Goal: Task Accomplishment & Management: Complete application form

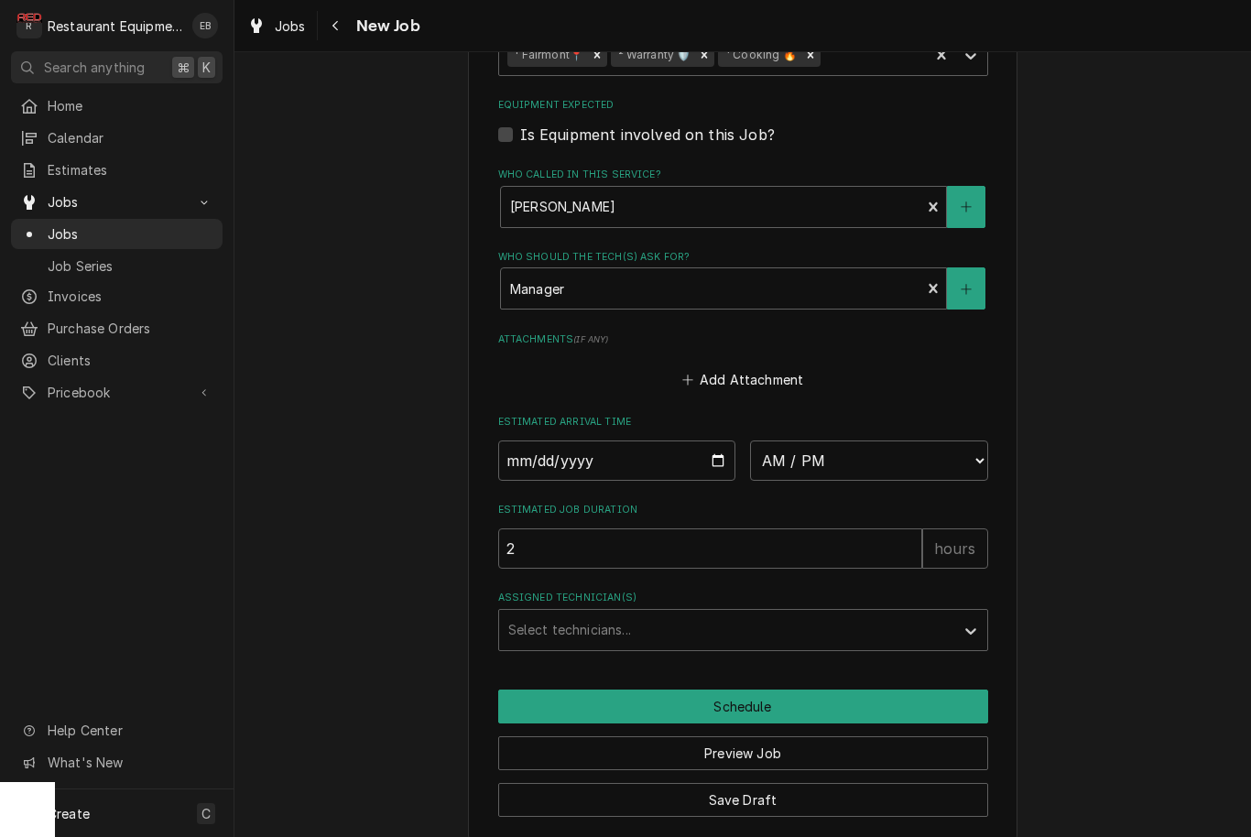
scroll to position [1858, 0]
type input "2025-09-08"
click at [663, 443] on input "2025-09-08" at bounding box center [617, 461] width 238 height 40
type textarea "x"
select select "15:00:00"
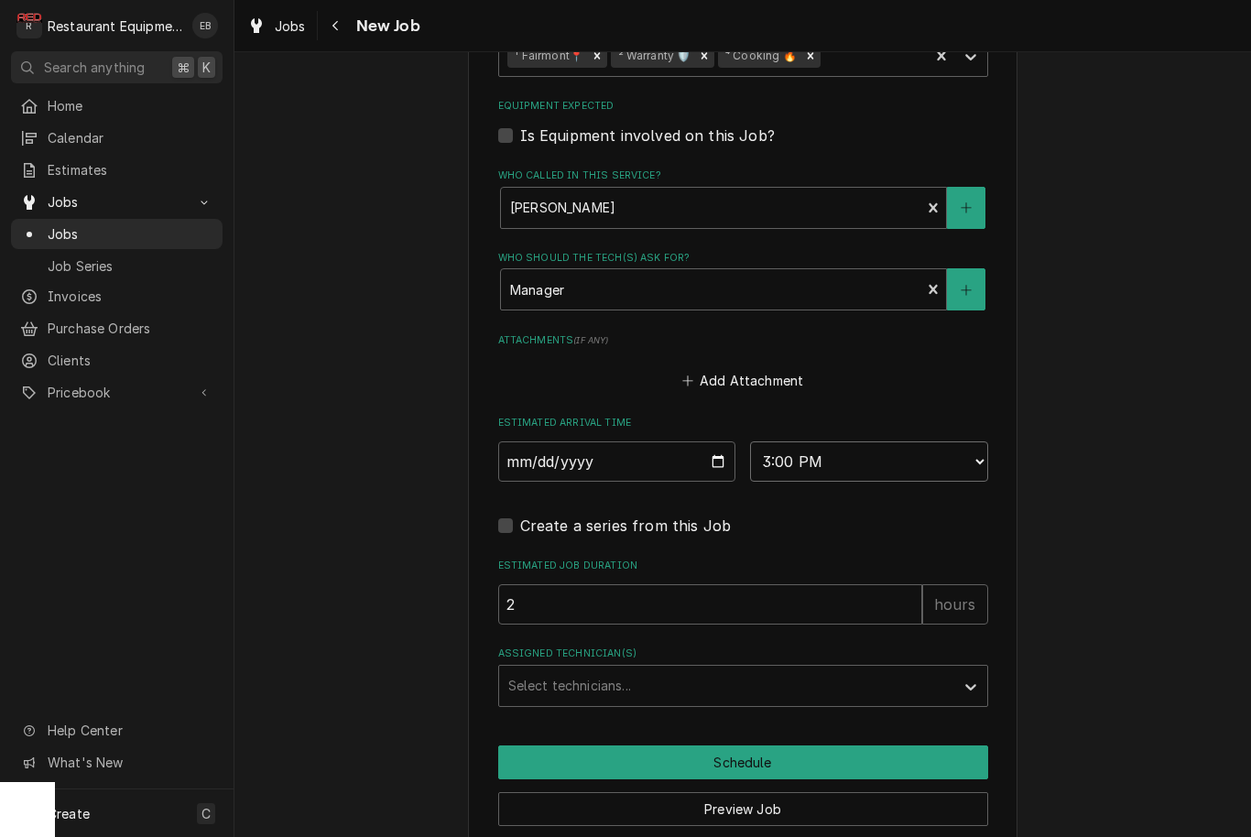
type textarea "x"
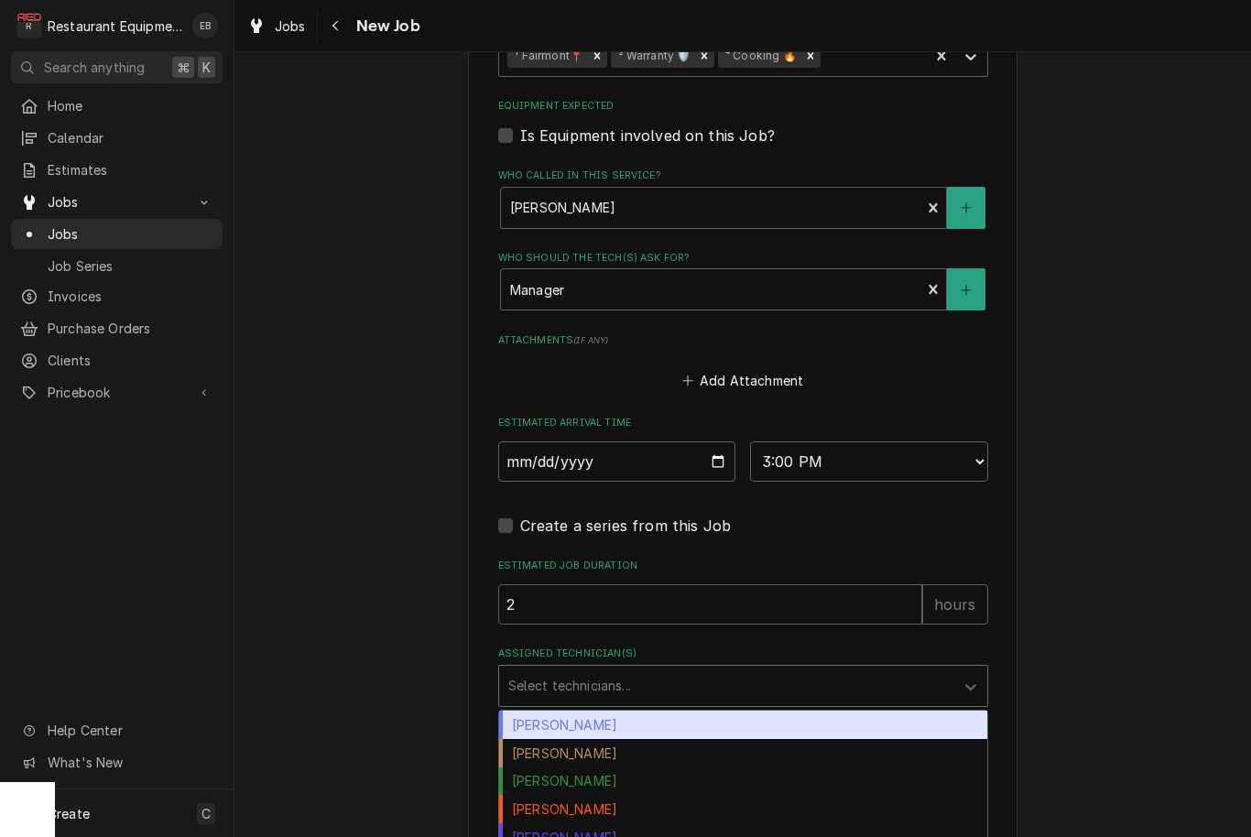
click at [711, 669] on div "Assigned Technician(s)" at bounding box center [726, 685] width 437 height 33
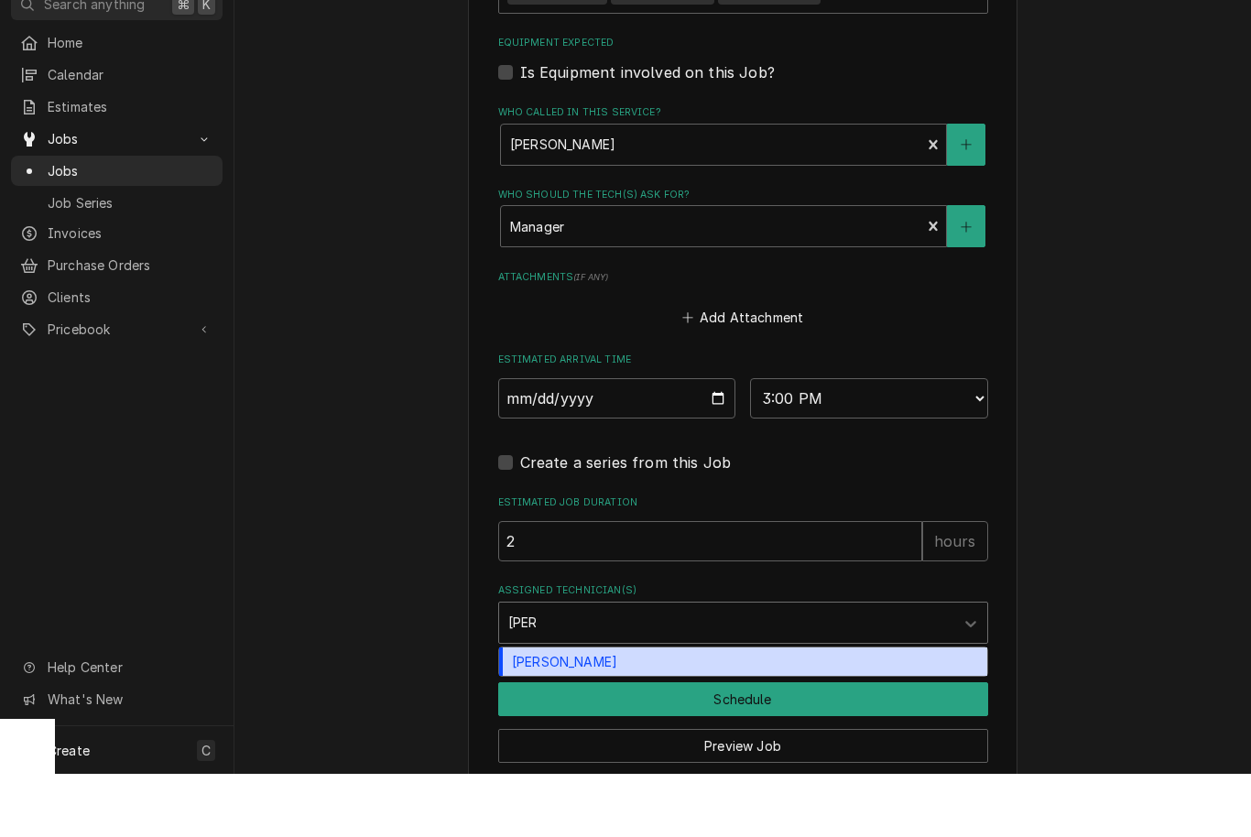
click at [636, 711] on div "Wesley Fisher" at bounding box center [743, 725] width 488 height 28
type input "wes"
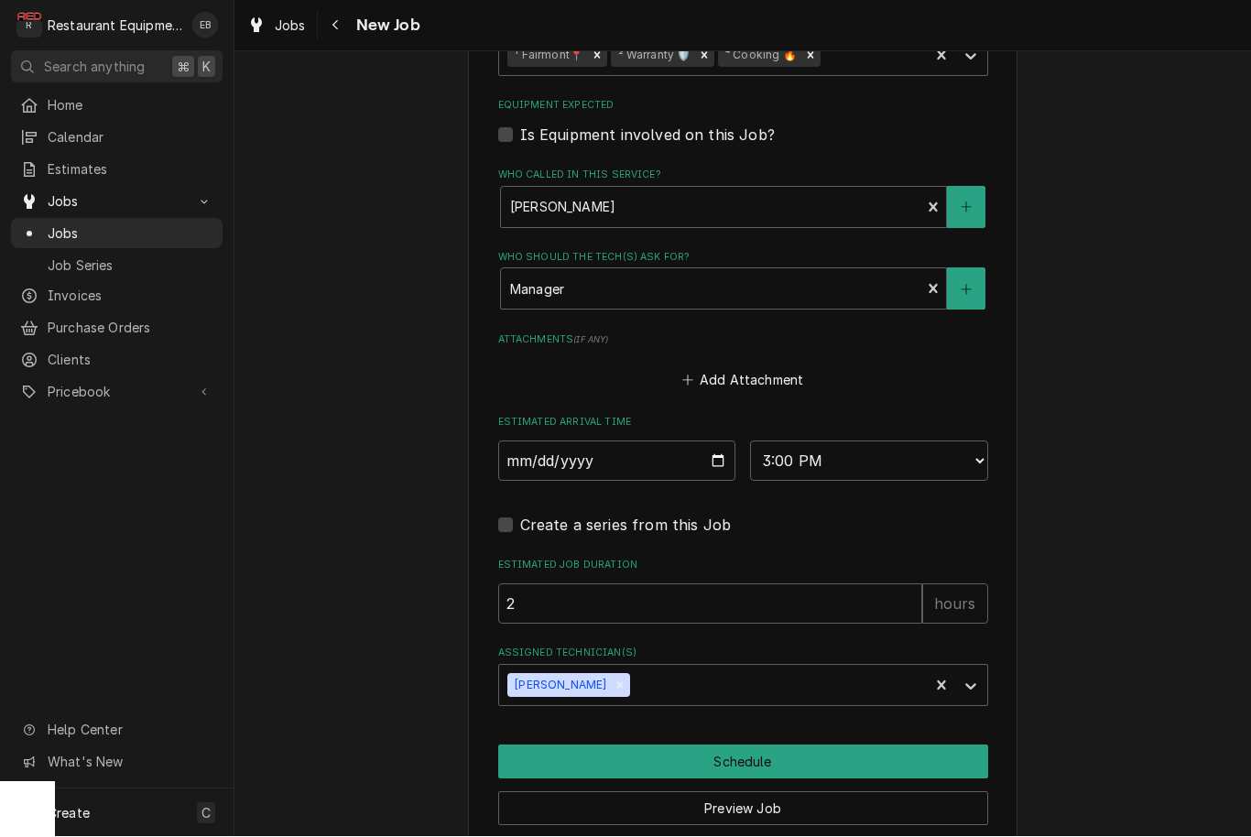
click at [662, 745] on button "Schedule" at bounding box center [743, 762] width 490 height 34
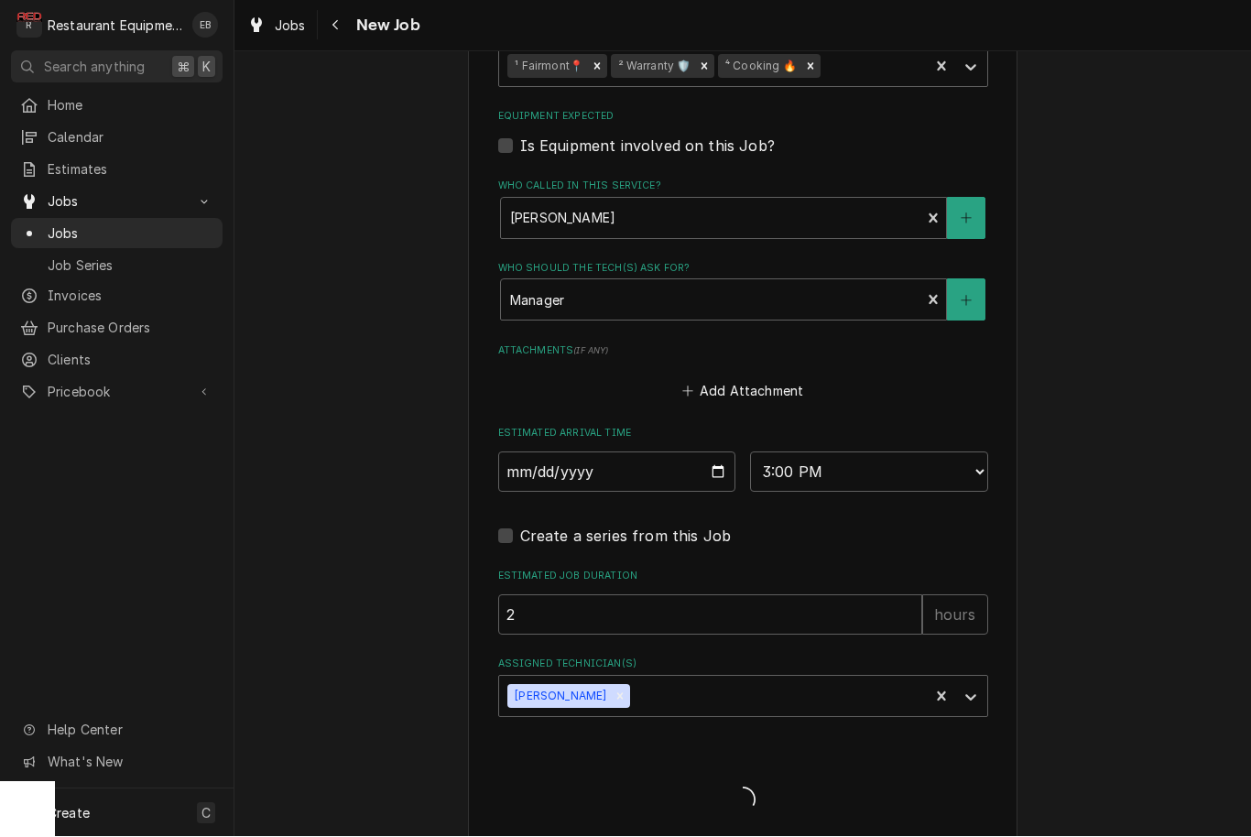
type textarea "x"
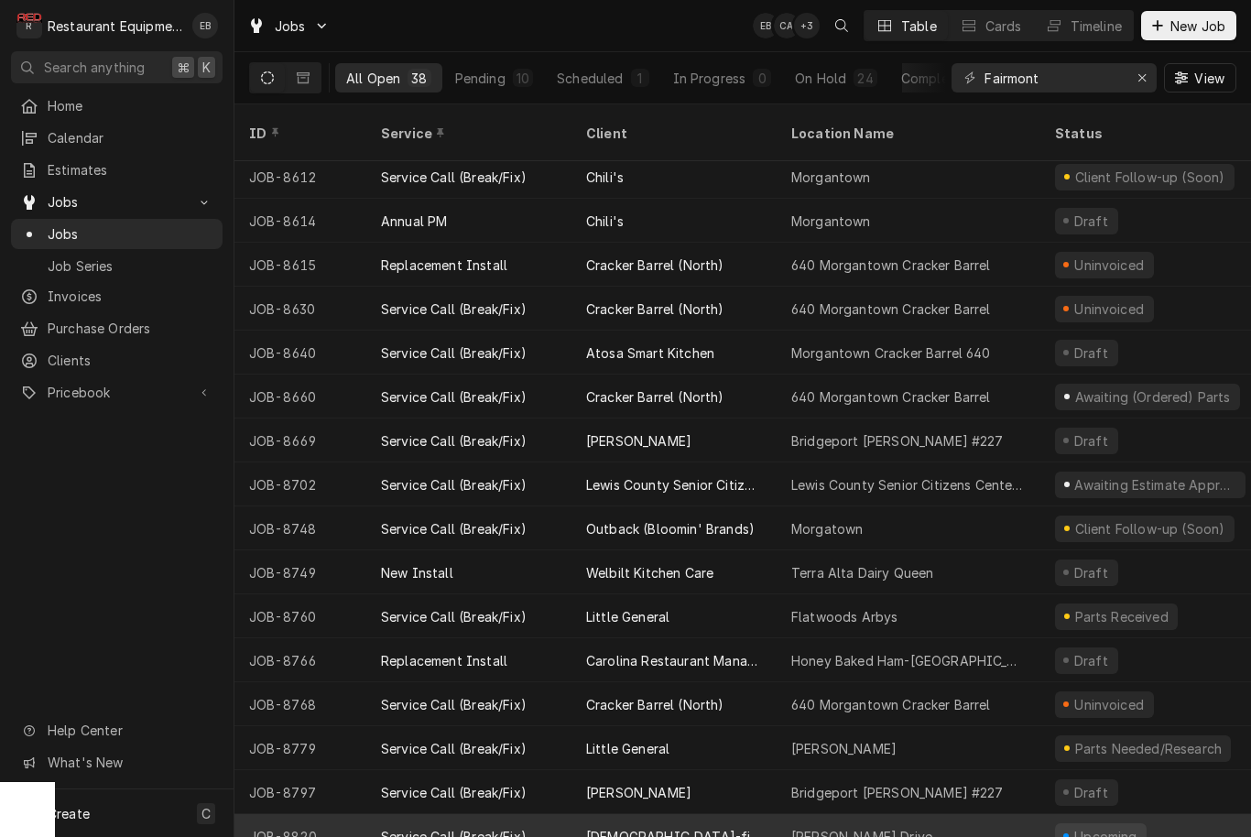
scroll to position [973, 0]
